Goal: Entertainment & Leisure: Consume media (video, audio)

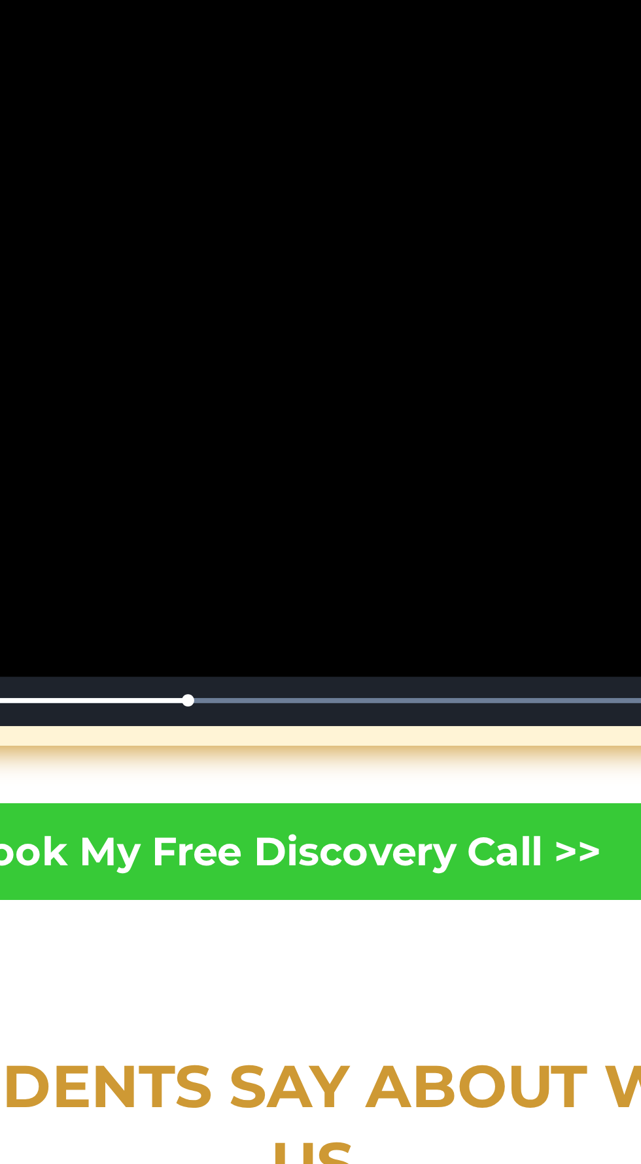
scroll to position [156, 0]
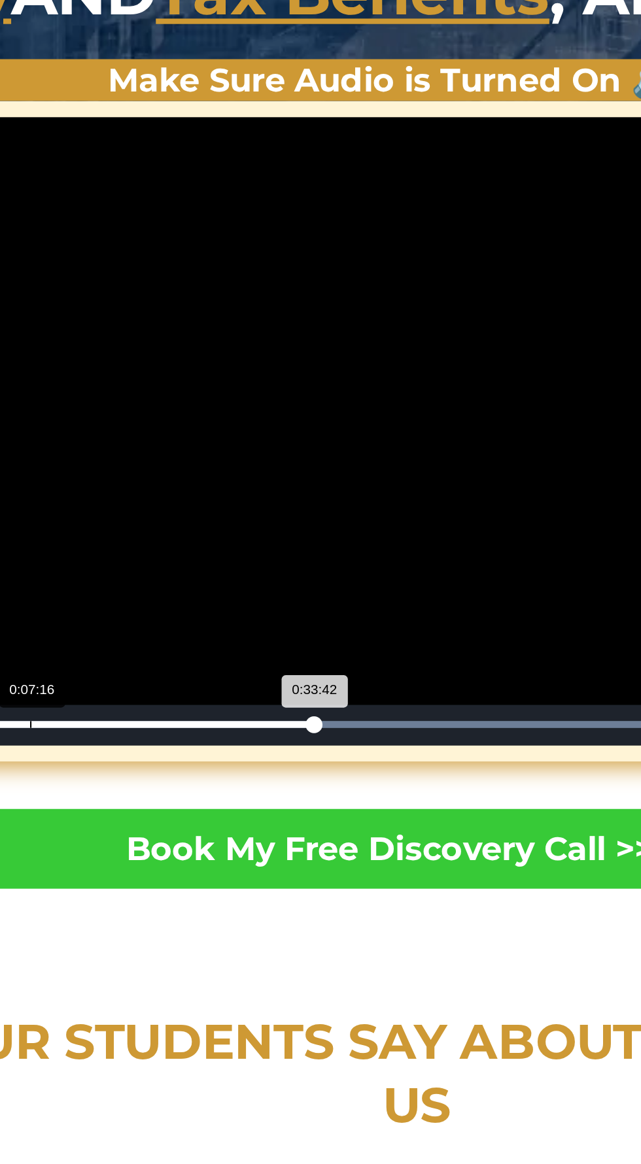
click at [258, 422] on div "0:33:42" at bounding box center [196, 422] width 175 height 3
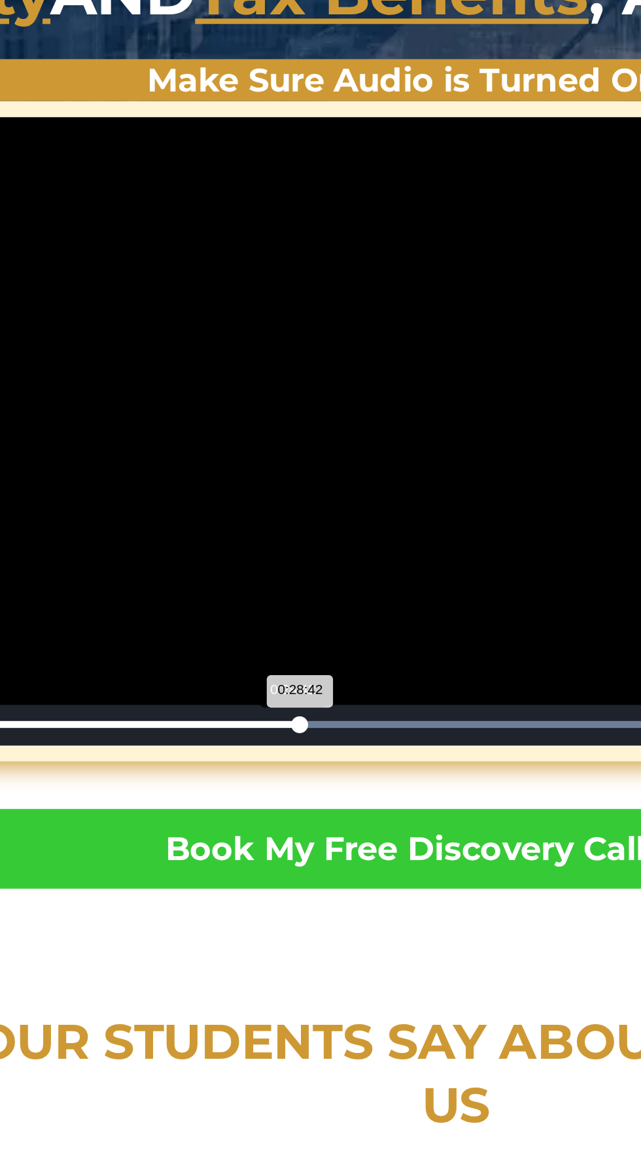
click at [207, 418] on div "Loaded : 100.00% 0:28:42 0:28:42" at bounding box center [292, 423] width 378 height 20
click at [199, 416] on div "Loaded : 100.00% 0:19:00 0:19:03" at bounding box center [292, 423] width 378 height 20
click at [193, 419] on div "Loaded : 100.00% 0:17:22 0:17:26" at bounding box center [292, 423] width 378 height 20
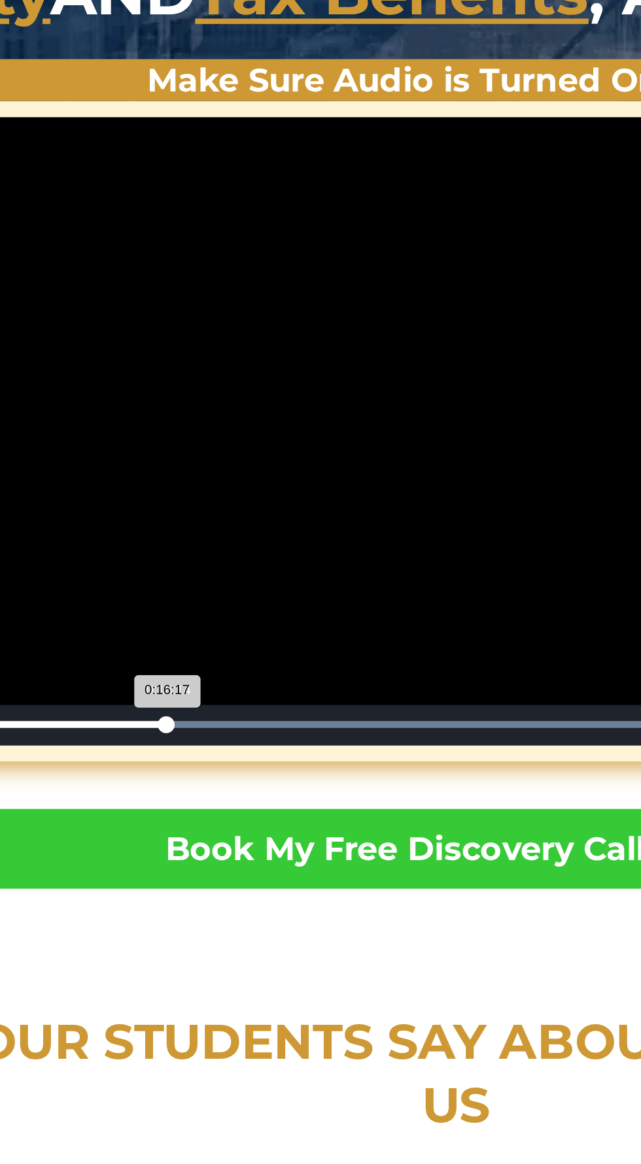
click at [190, 421] on div "0:16:17" at bounding box center [151, 422] width 84 height 3
click at [187, 421] on div "0:15:37" at bounding box center [148, 422] width 78 height 3
click at [180, 414] on div "Loaded : 100.00% 0:15:06 0:15:06" at bounding box center [292, 423] width 378 height 20
click at [181, 421] on div "0:13:51" at bounding box center [145, 422] width 72 height 3
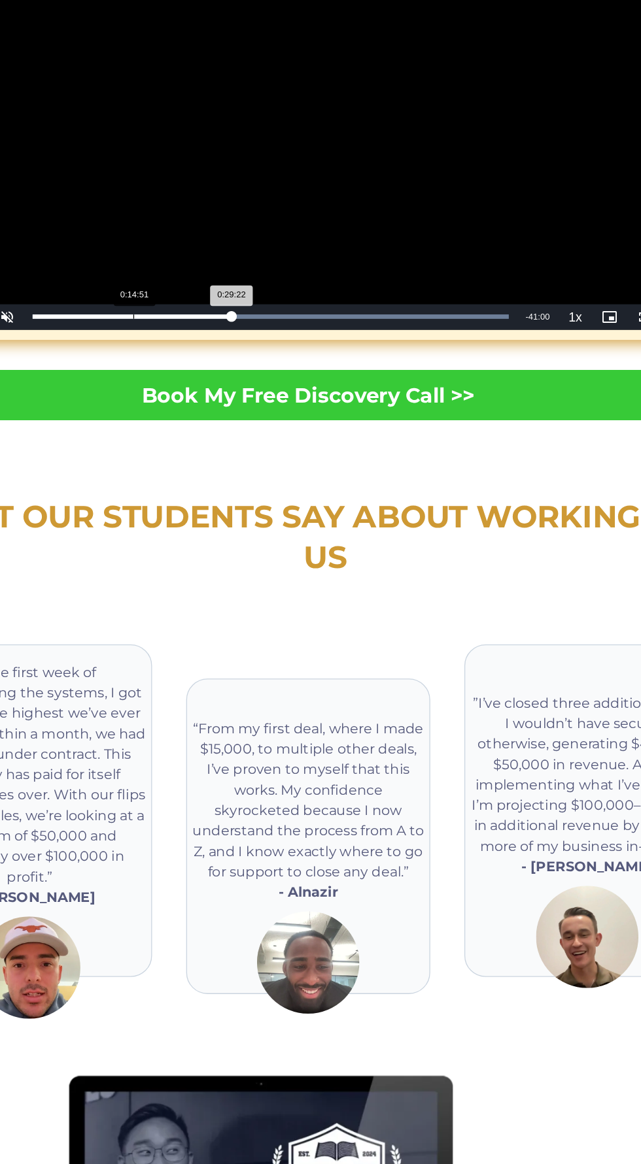
scroll to position [157, 0]
